Goal: Information Seeking & Learning: Learn about a topic

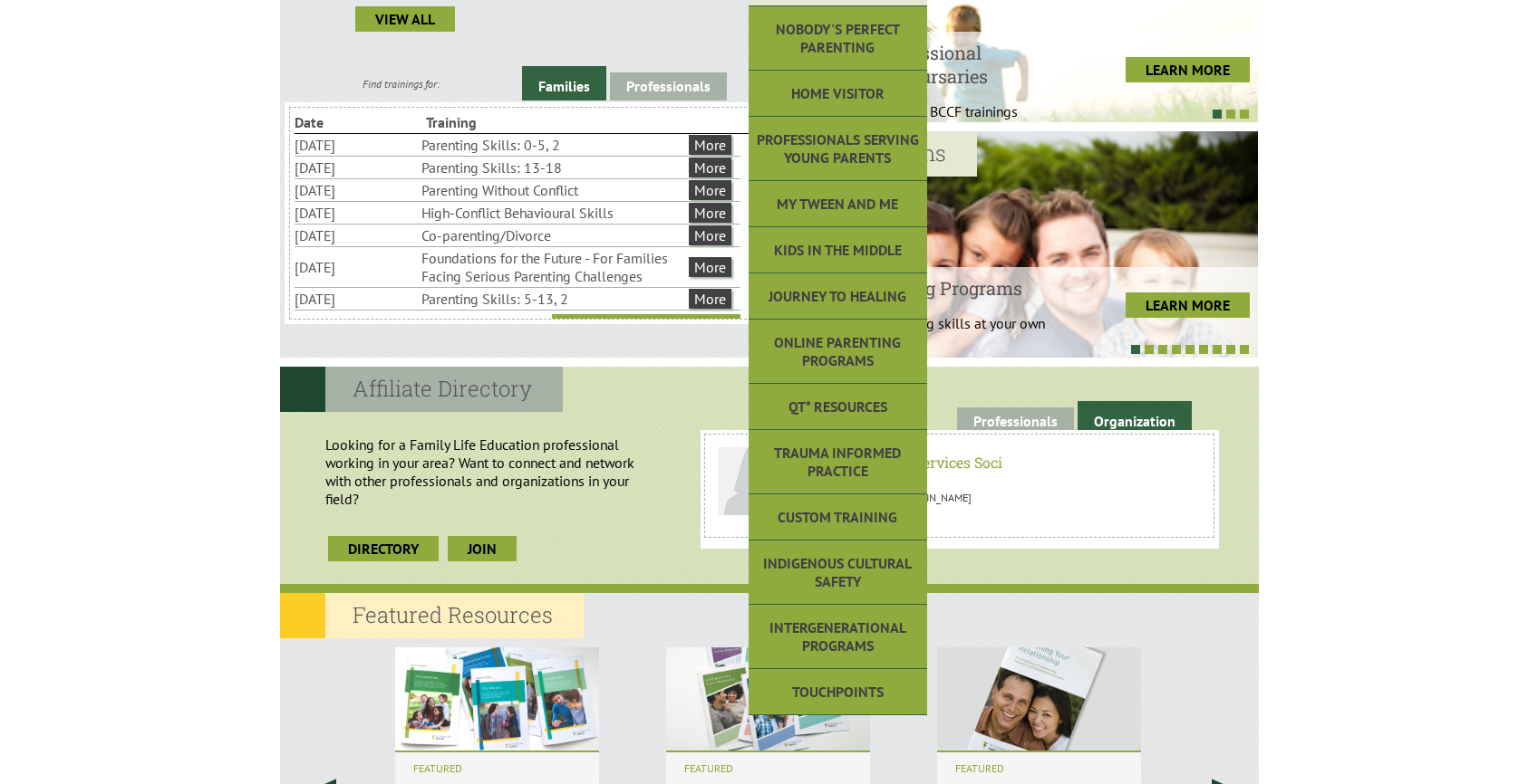
scroll to position [642, 0]
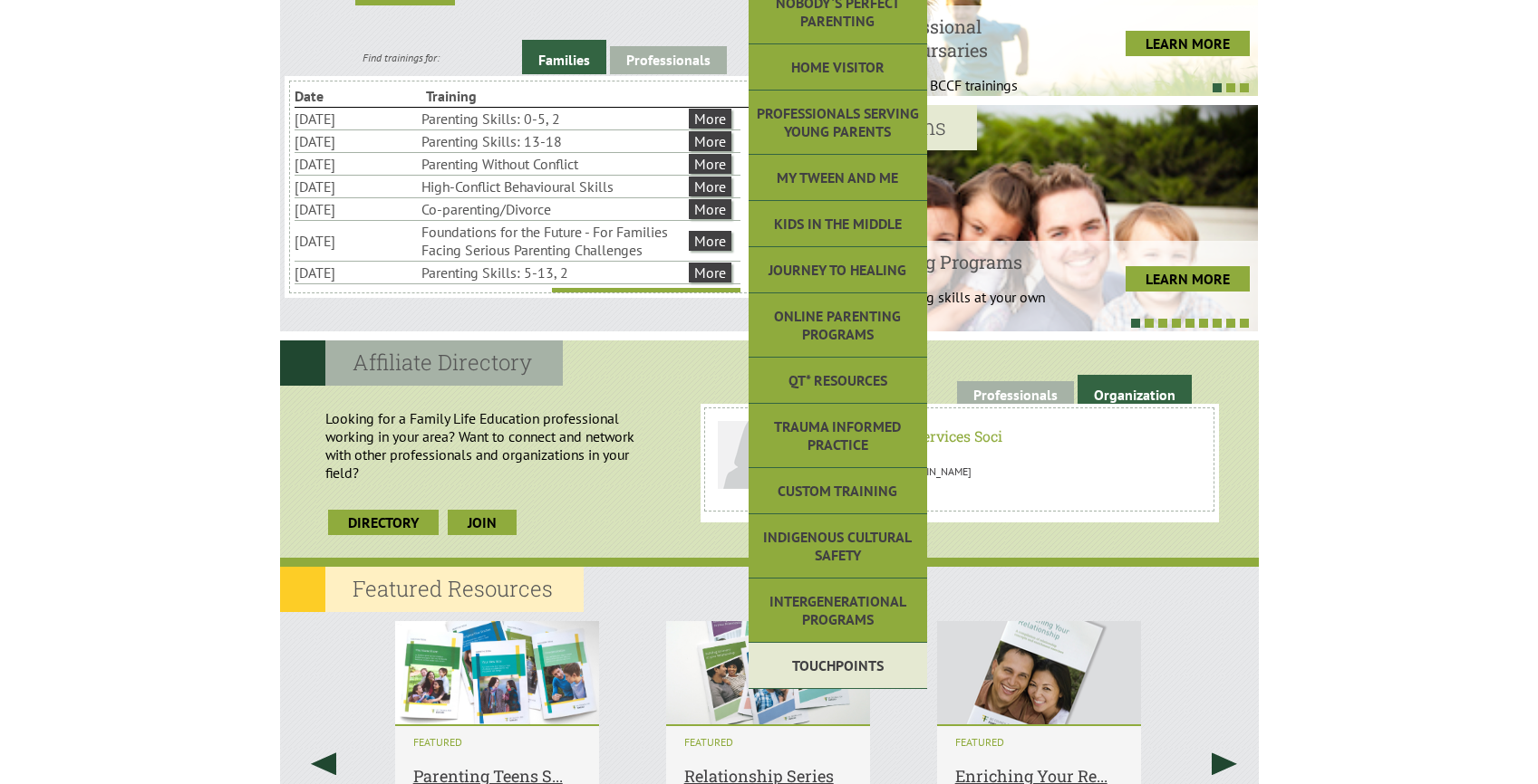
click at [845, 654] on link "Touchpoints" at bounding box center [837, 666] width 178 height 46
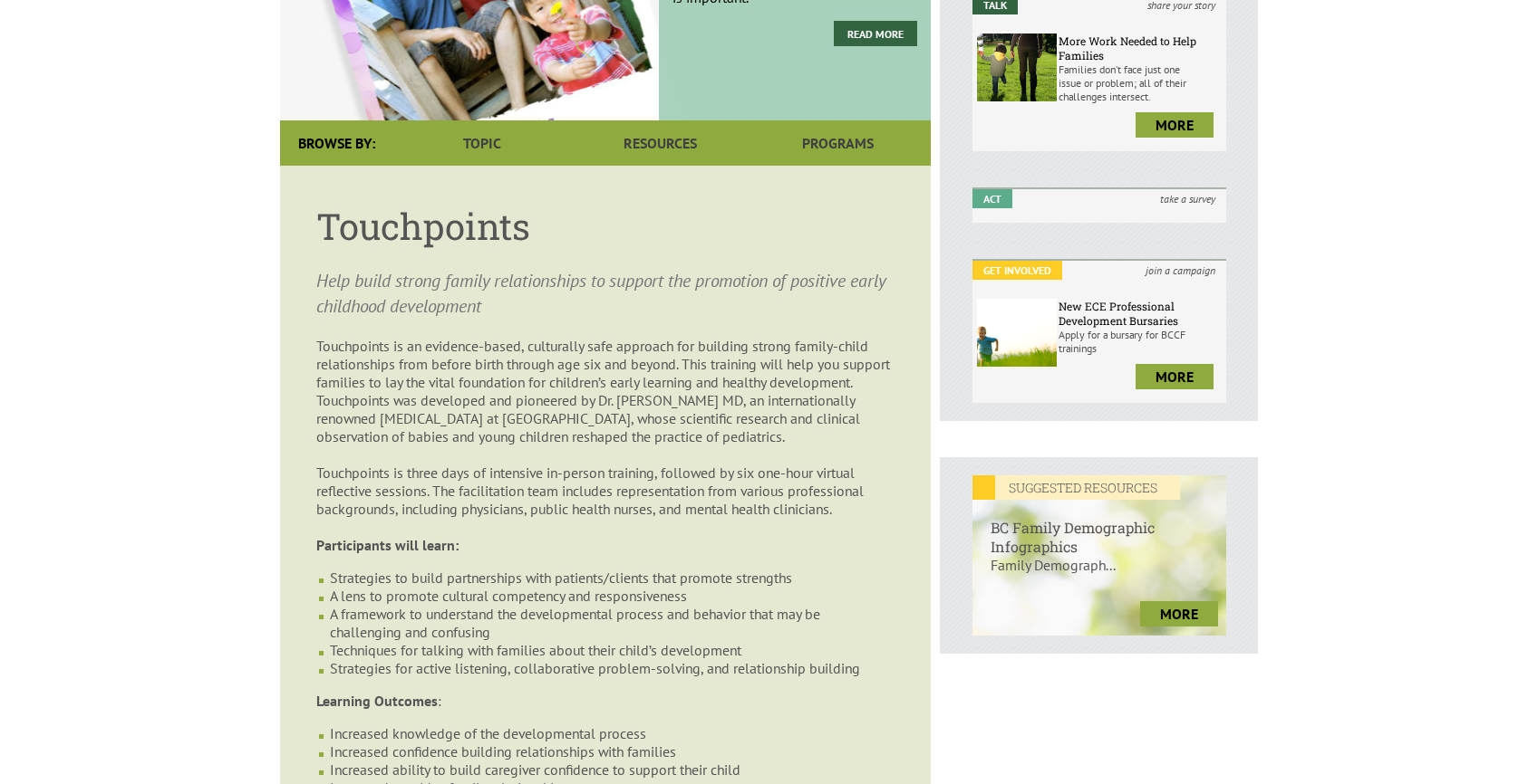
scroll to position [331, 0]
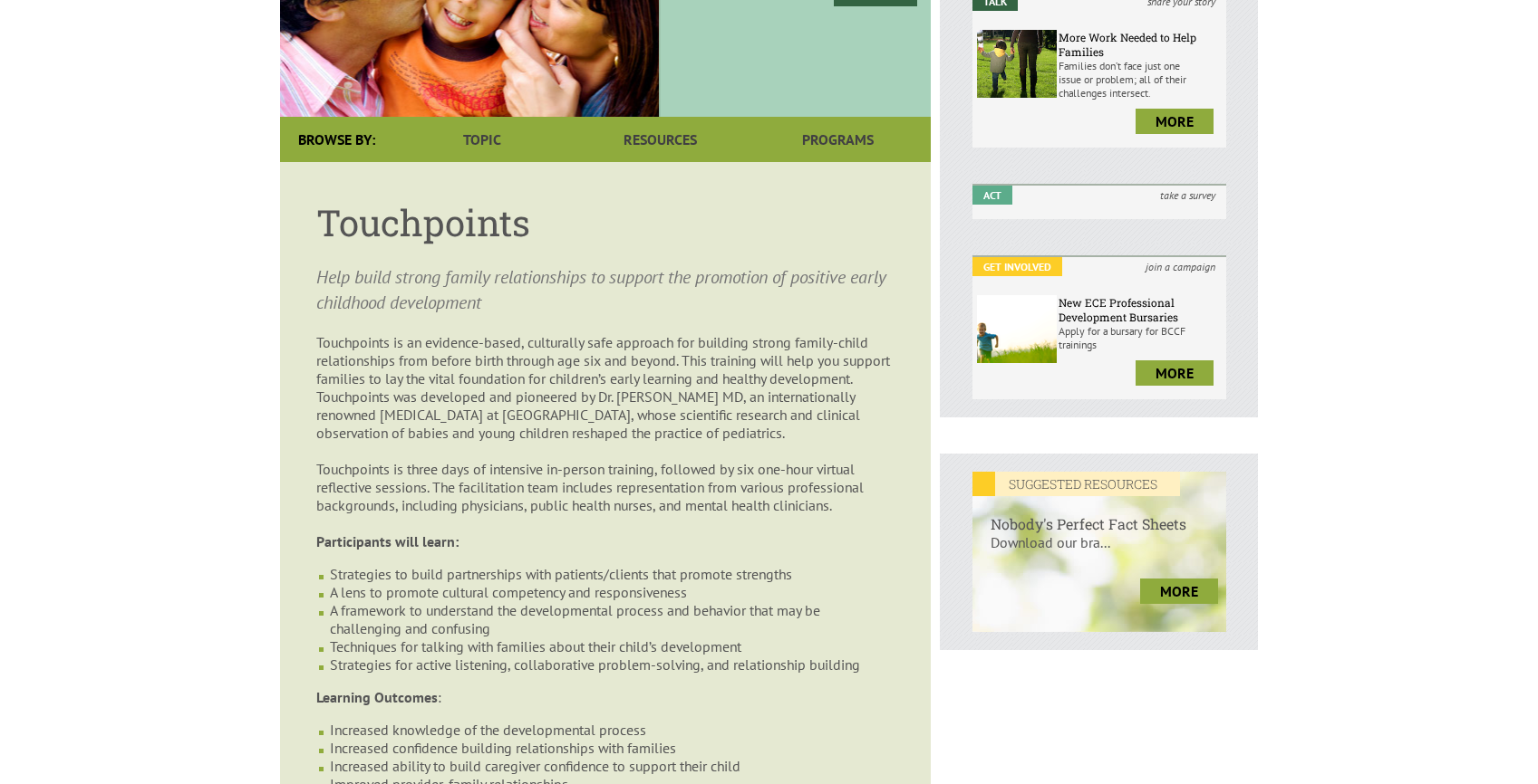
drag, startPoint x: 808, startPoint y: 479, endPoint x: 300, endPoint y: 346, distance: 525.1
copy p "Touchpoints is an evidence-based, culturally safe approach for building strong …"
